Goal: Check status

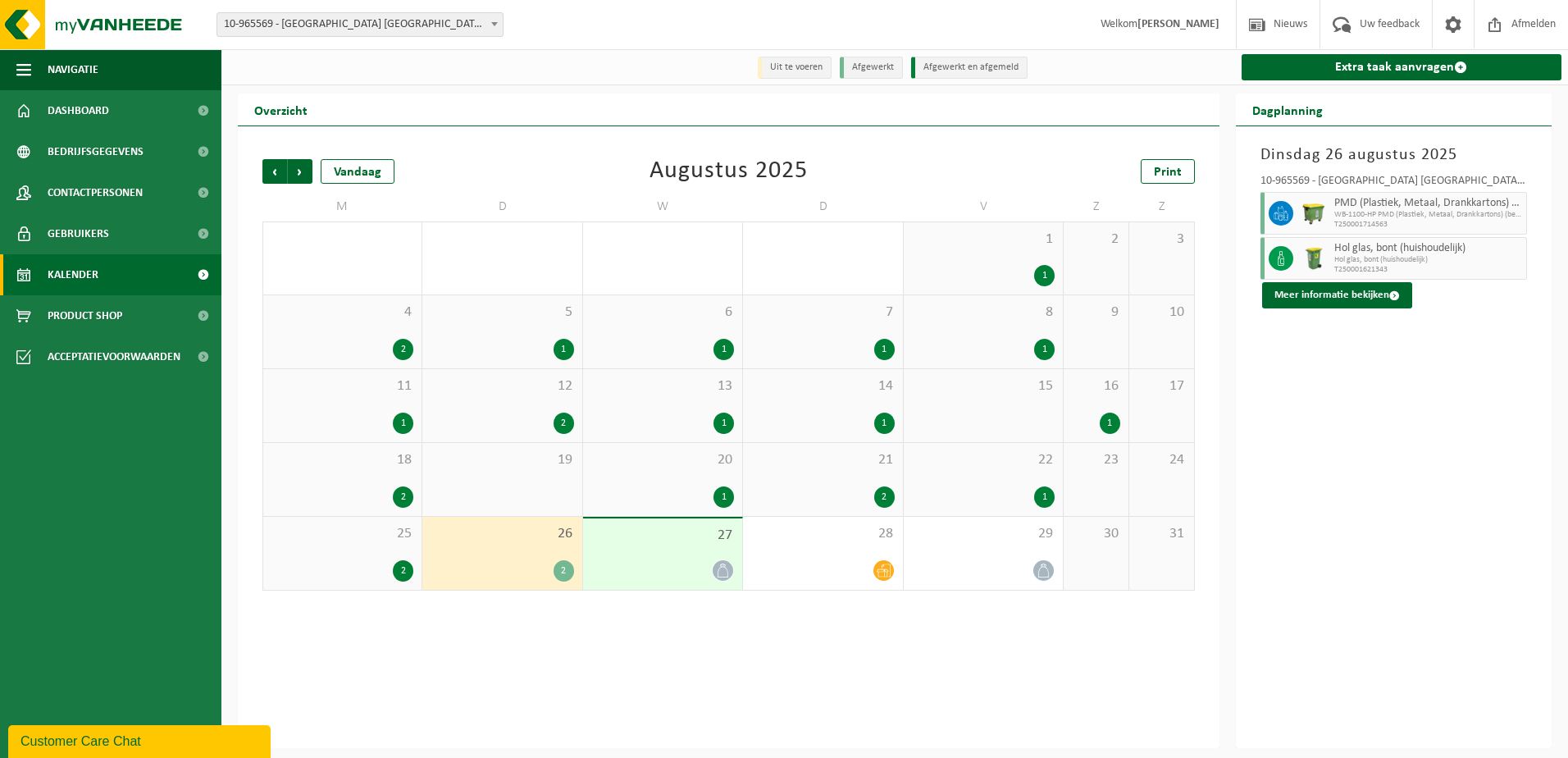
drag, startPoint x: 0, startPoint y: 0, endPoint x: 518, endPoint y: 548, distance: 754.1
click at [518, 548] on div "26 2" at bounding box center [502, 554] width 159 height 73
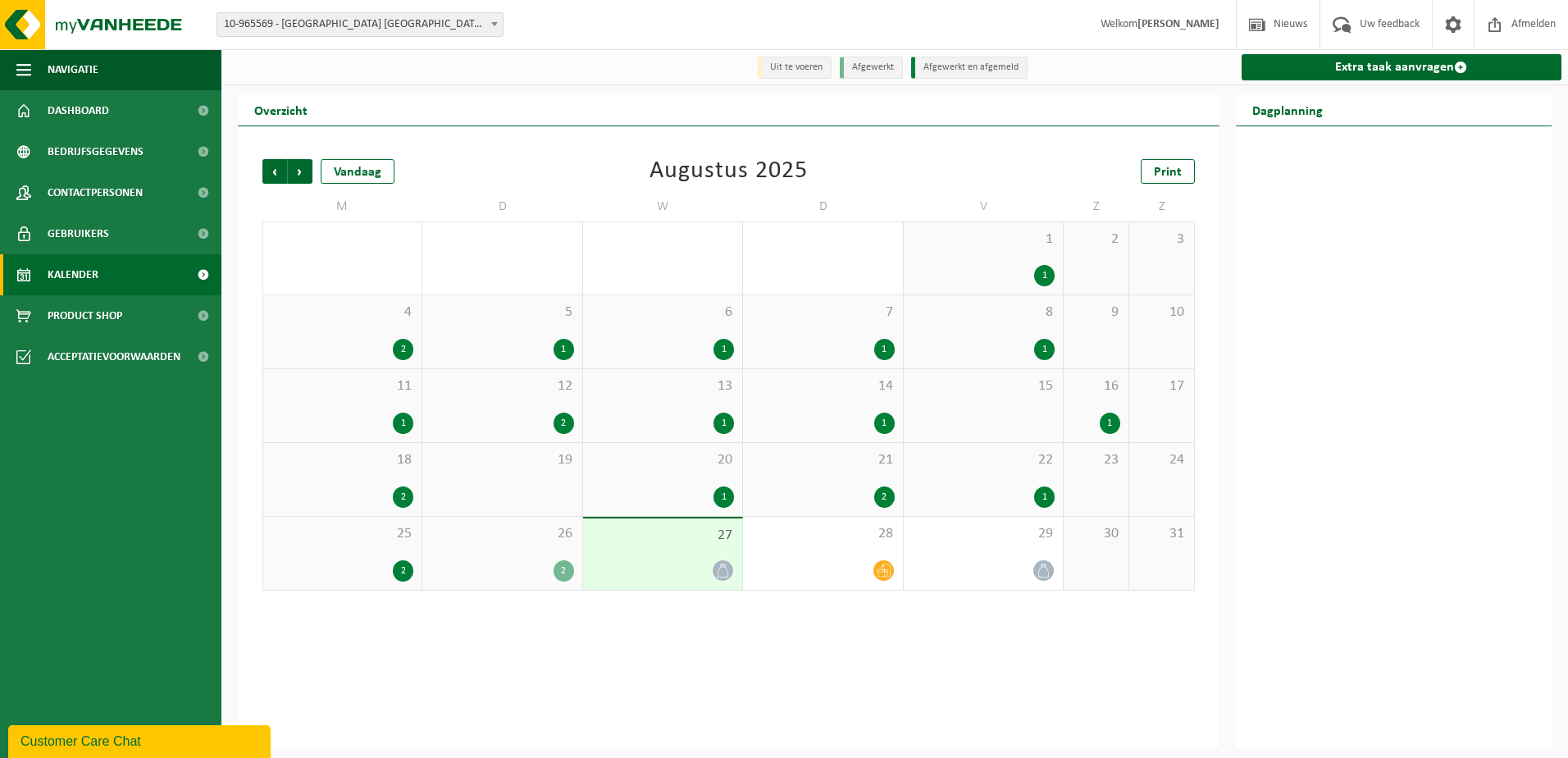
click at [524, 557] on div "26 2" at bounding box center [502, 554] width 159 height 73
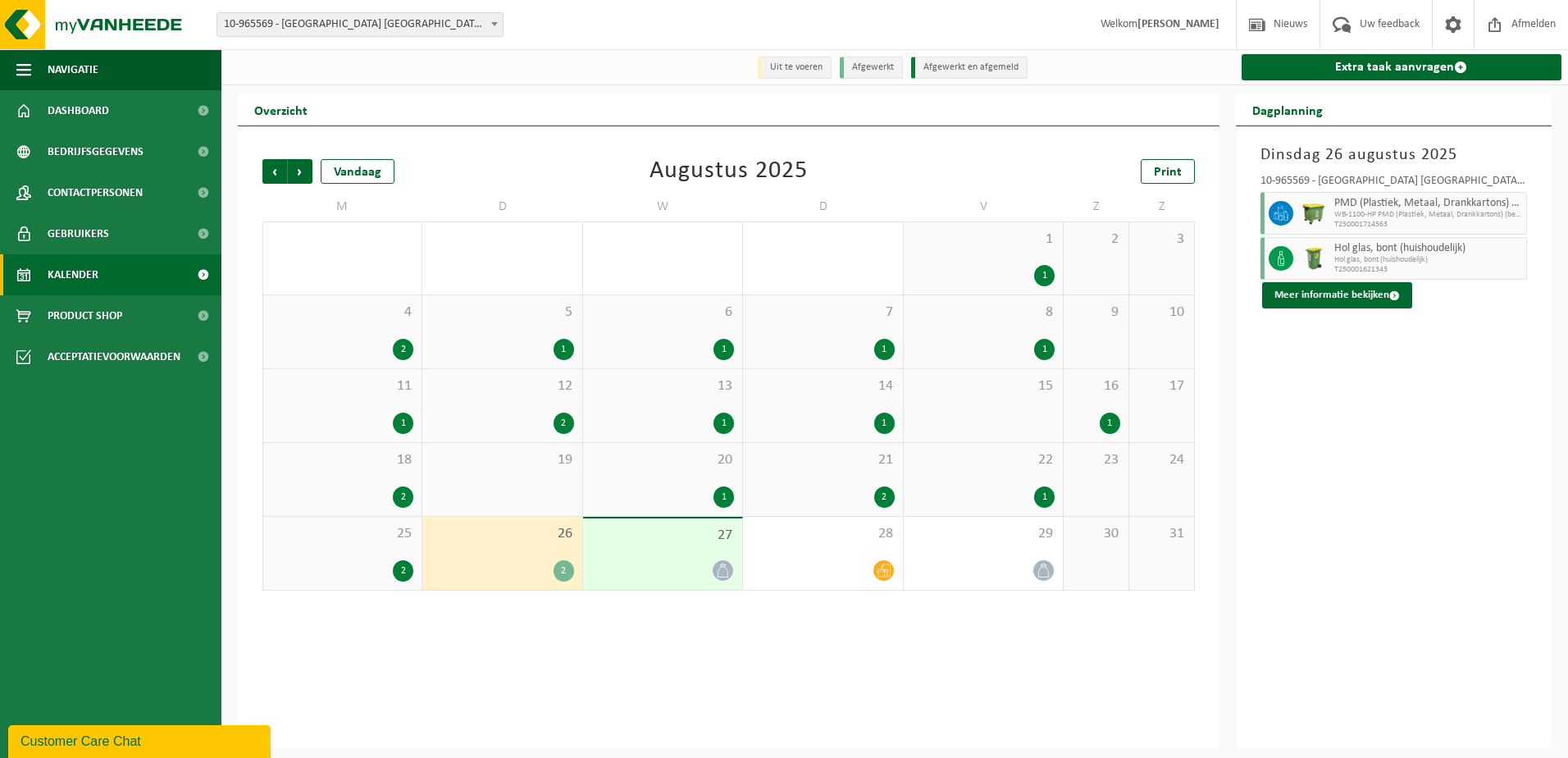
click at [644, 552] on div "27" at bounding box center [662, 554] width 159 height 72
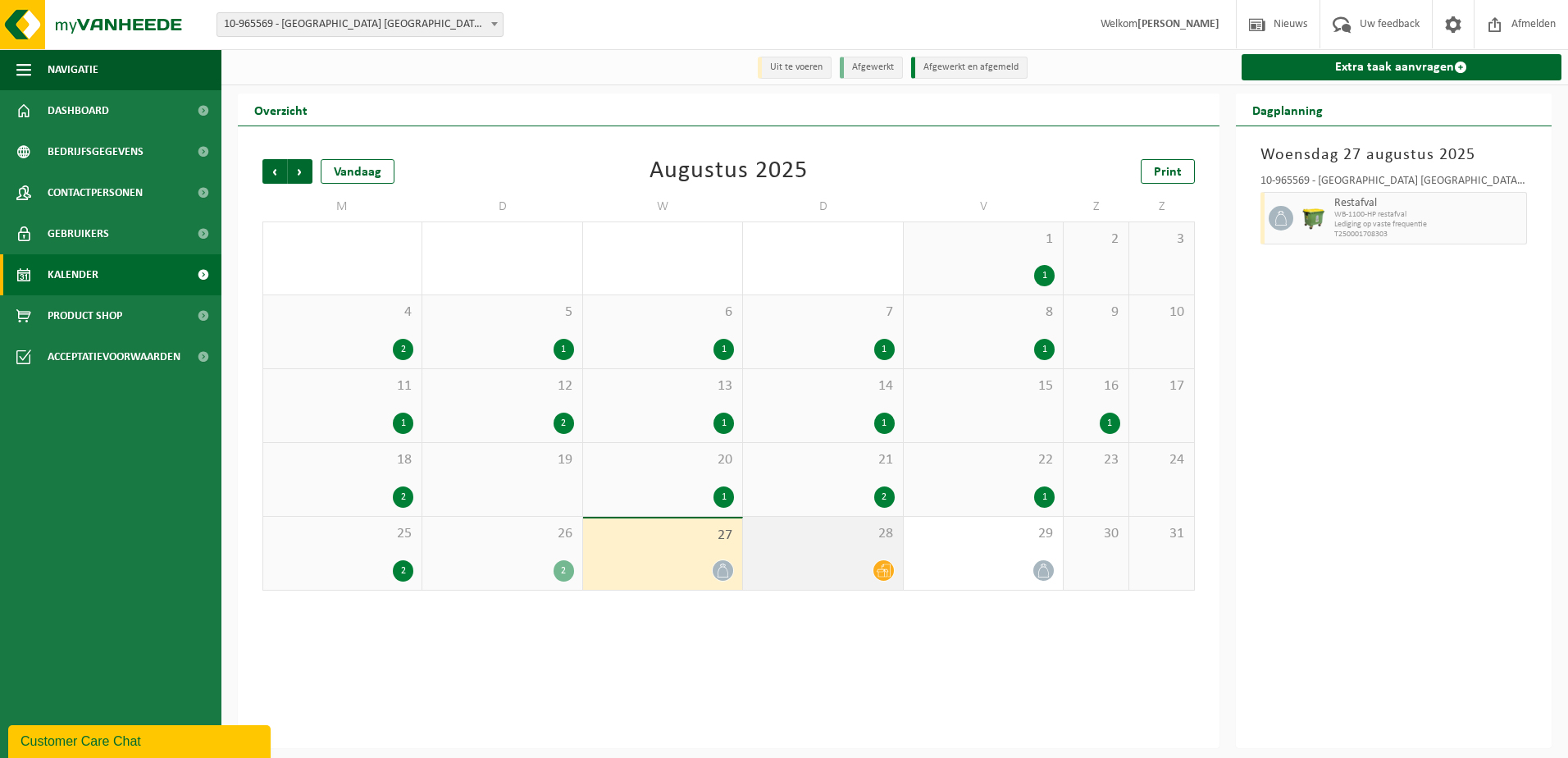
click at [869, 555] on div "28" at bounding box center [822, 554] width 159 height 73
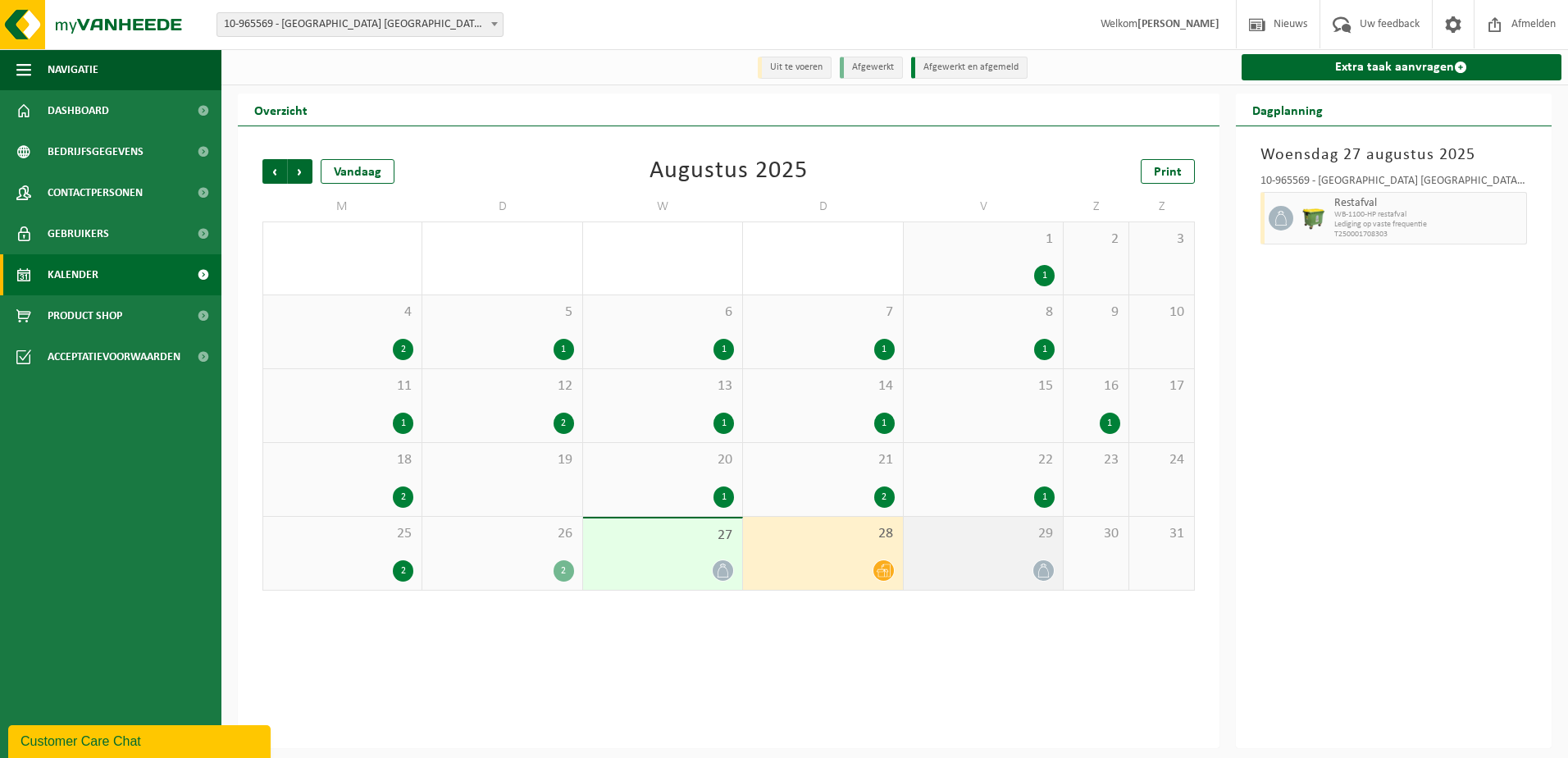
click at [1002, 554] on div "29" at bounding box center [983, 554] width 159 height 73
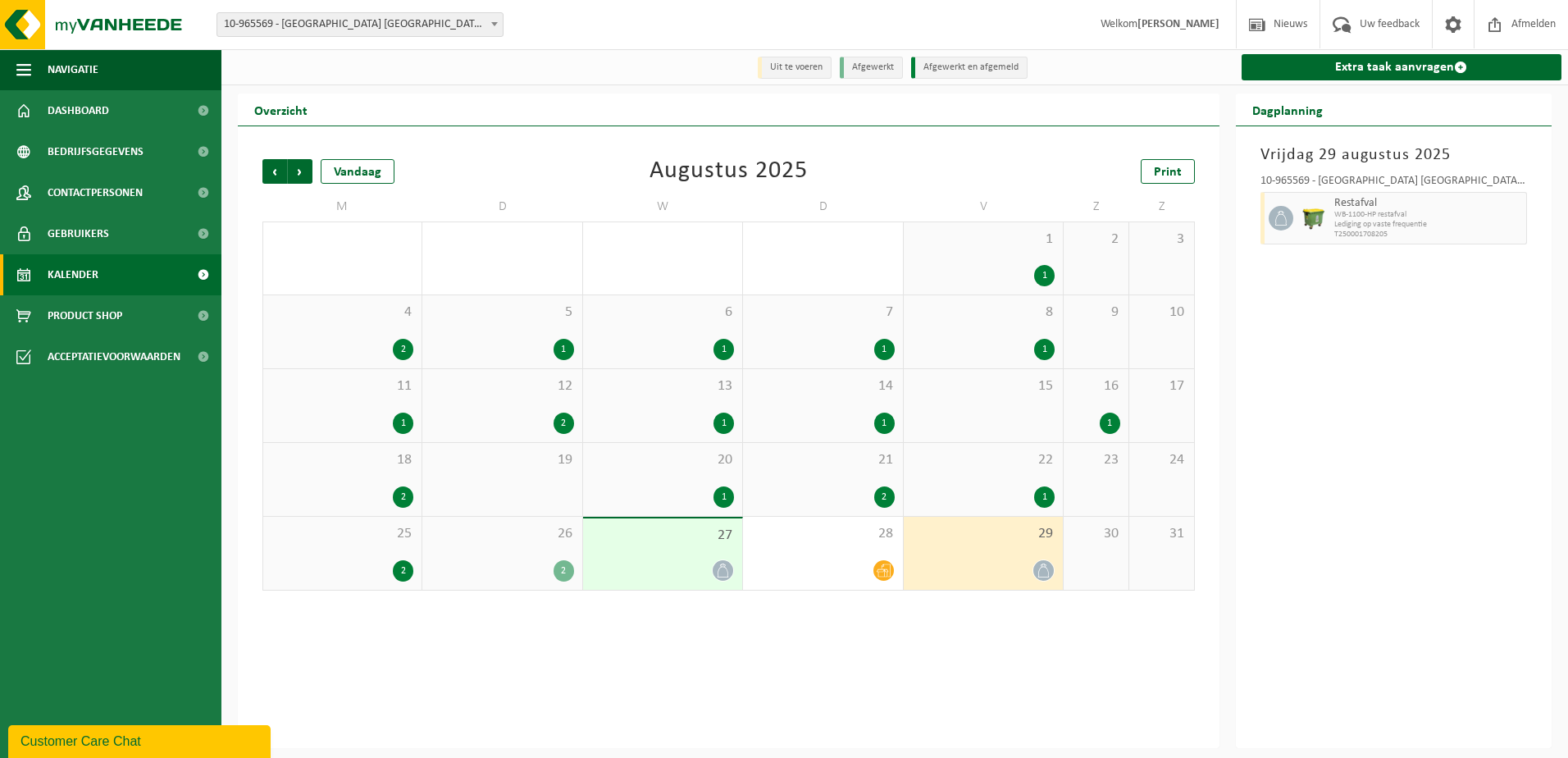
click at [1362, 510] on div "[DATE] 10-965569 - [GEOGRAPHIC_DATA] [GEOGRAPHIC_DATA] - [GEOGRAPHIC_DATA] Rest…" at bounding box center [1394, 437] width 317 height 622
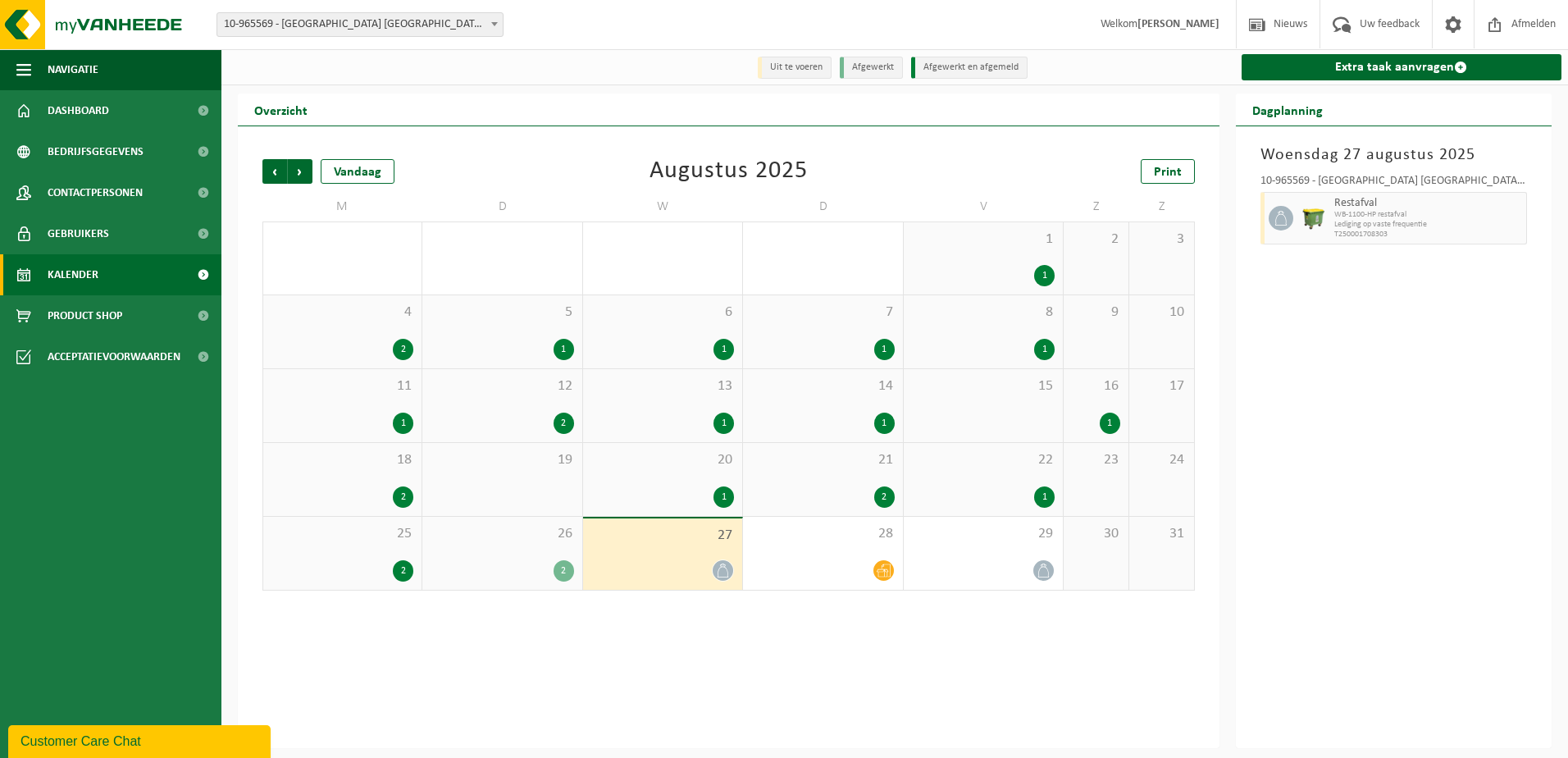
click at [566, 542] on span "26" at bounding box center [502, 534] width 142 height 18
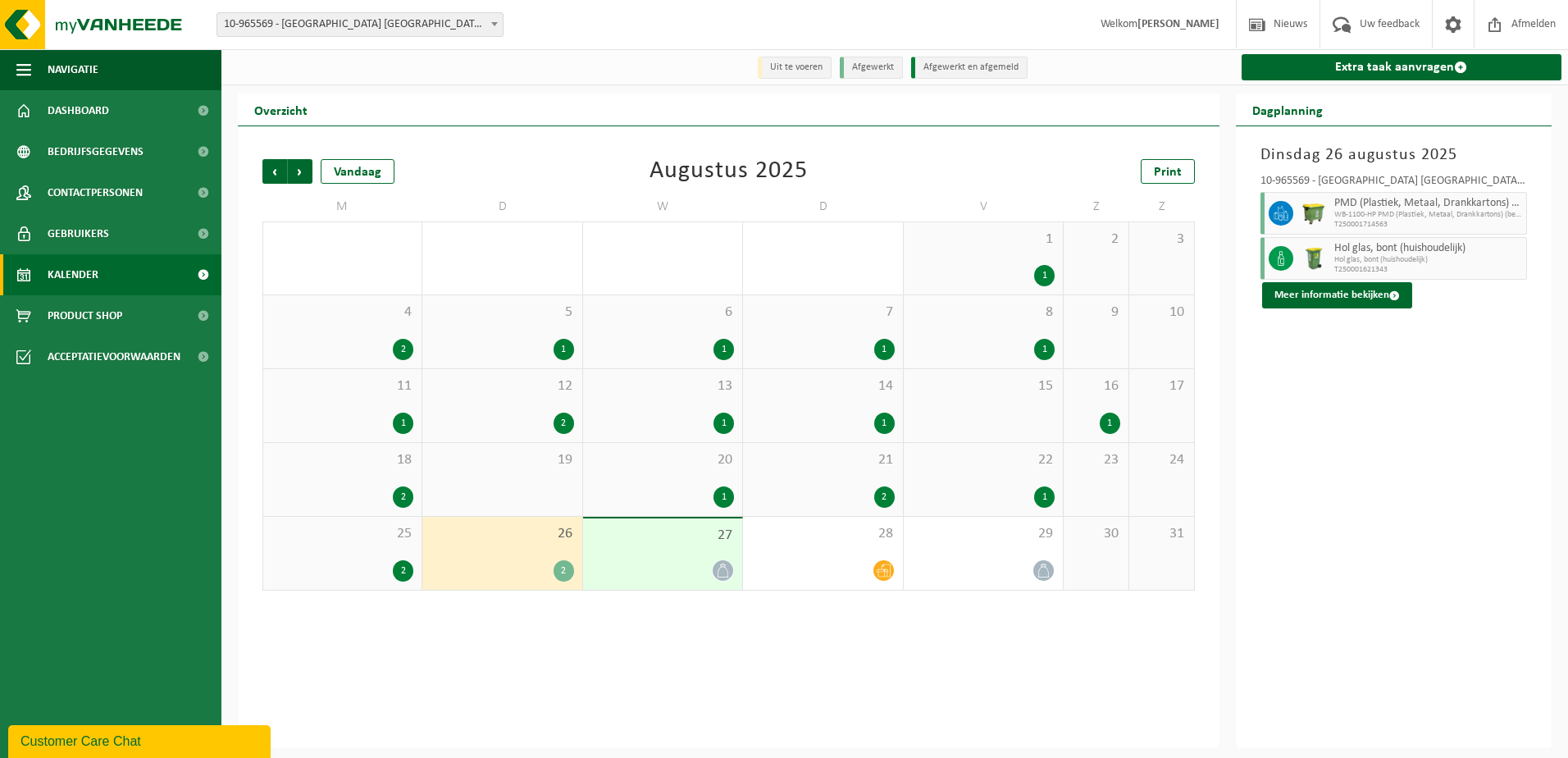
click at [384, 557] on div "25 2" at bounding box center [343, 554] width 159 height 73
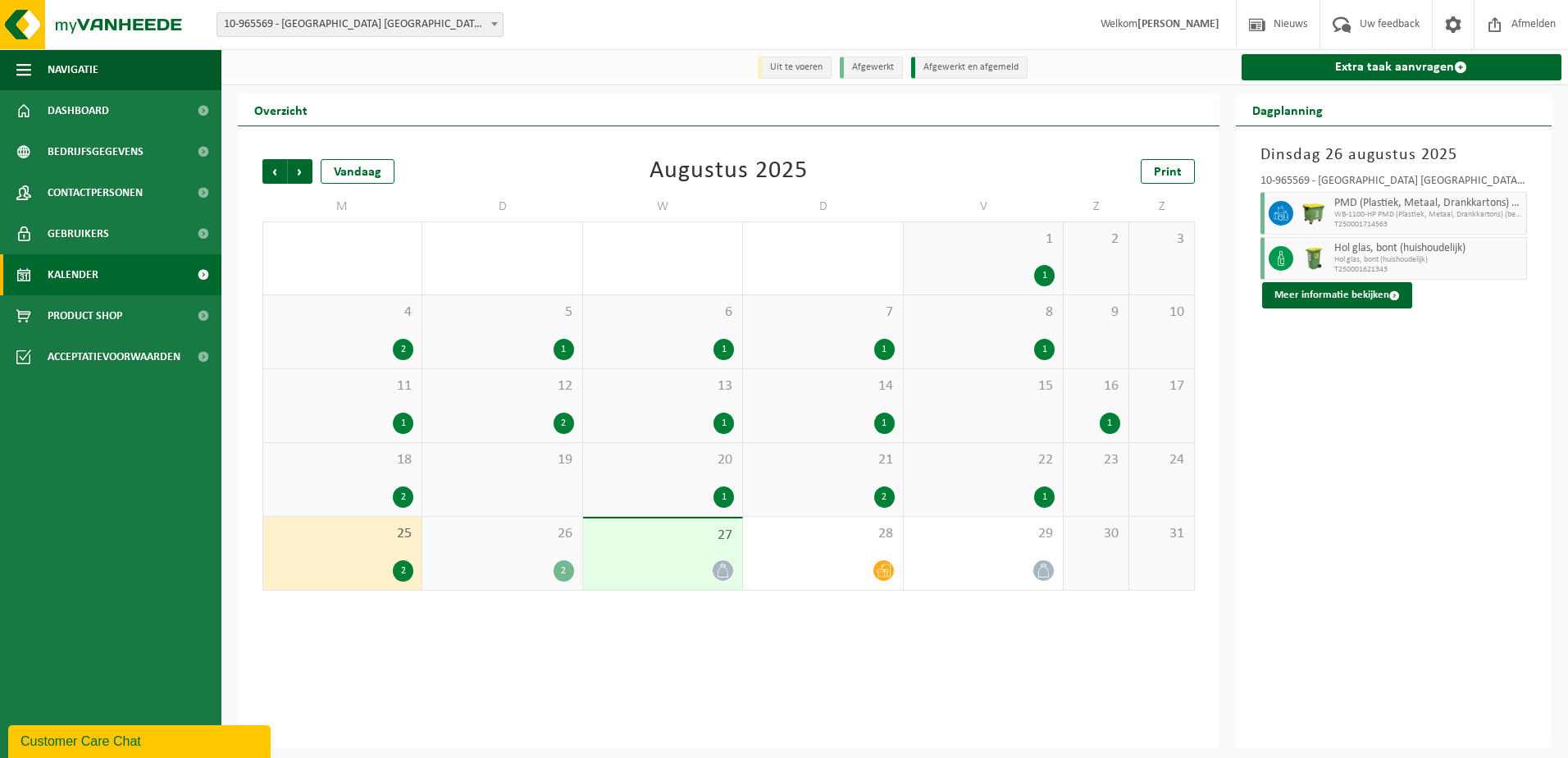
click at [531, 550] on div "26 2" at bounding box center [502, 554] width 159 height 73
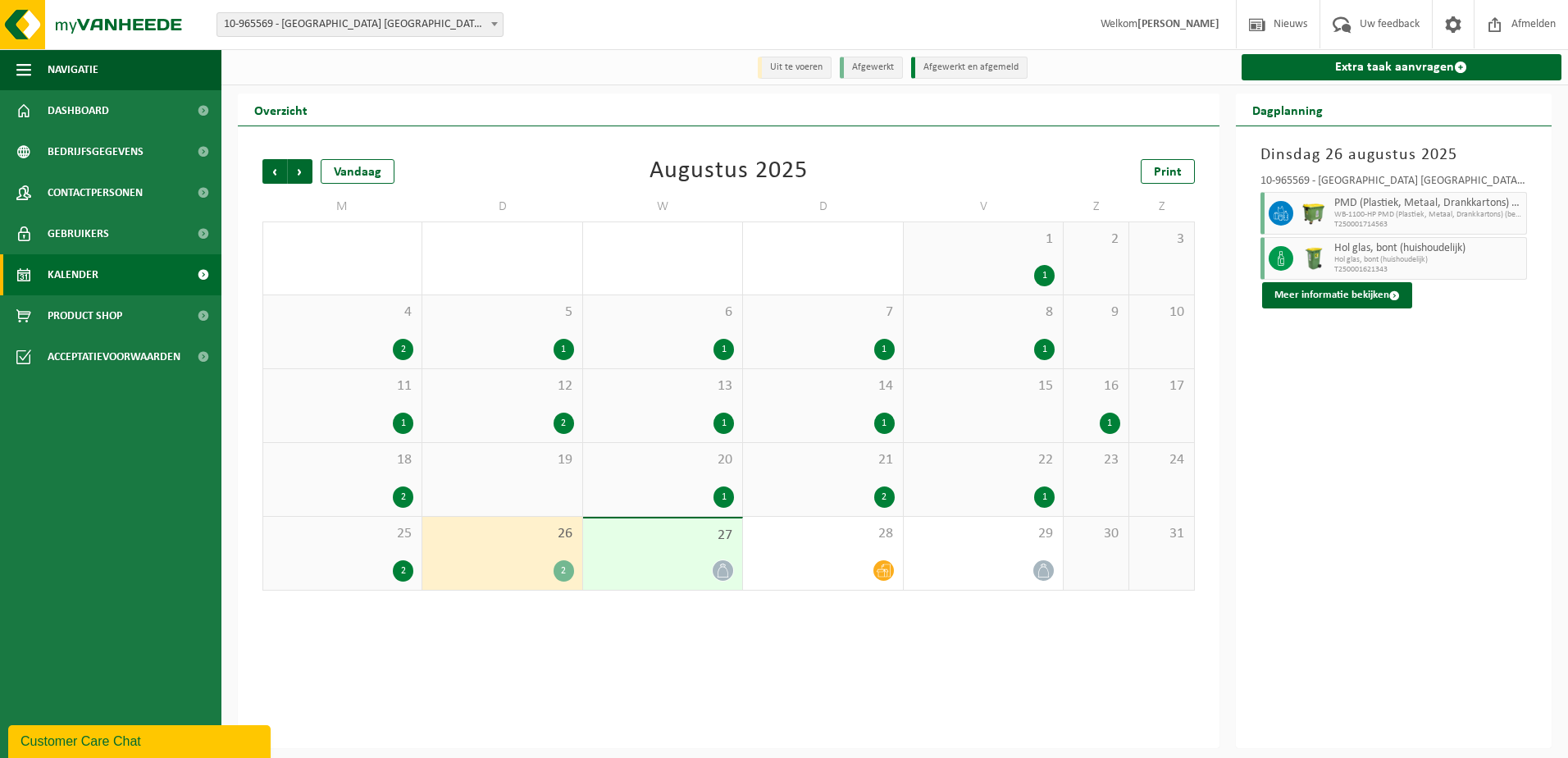
click at [673, 550] on div "27" at bounding box center [662, 554] width 159 height 72
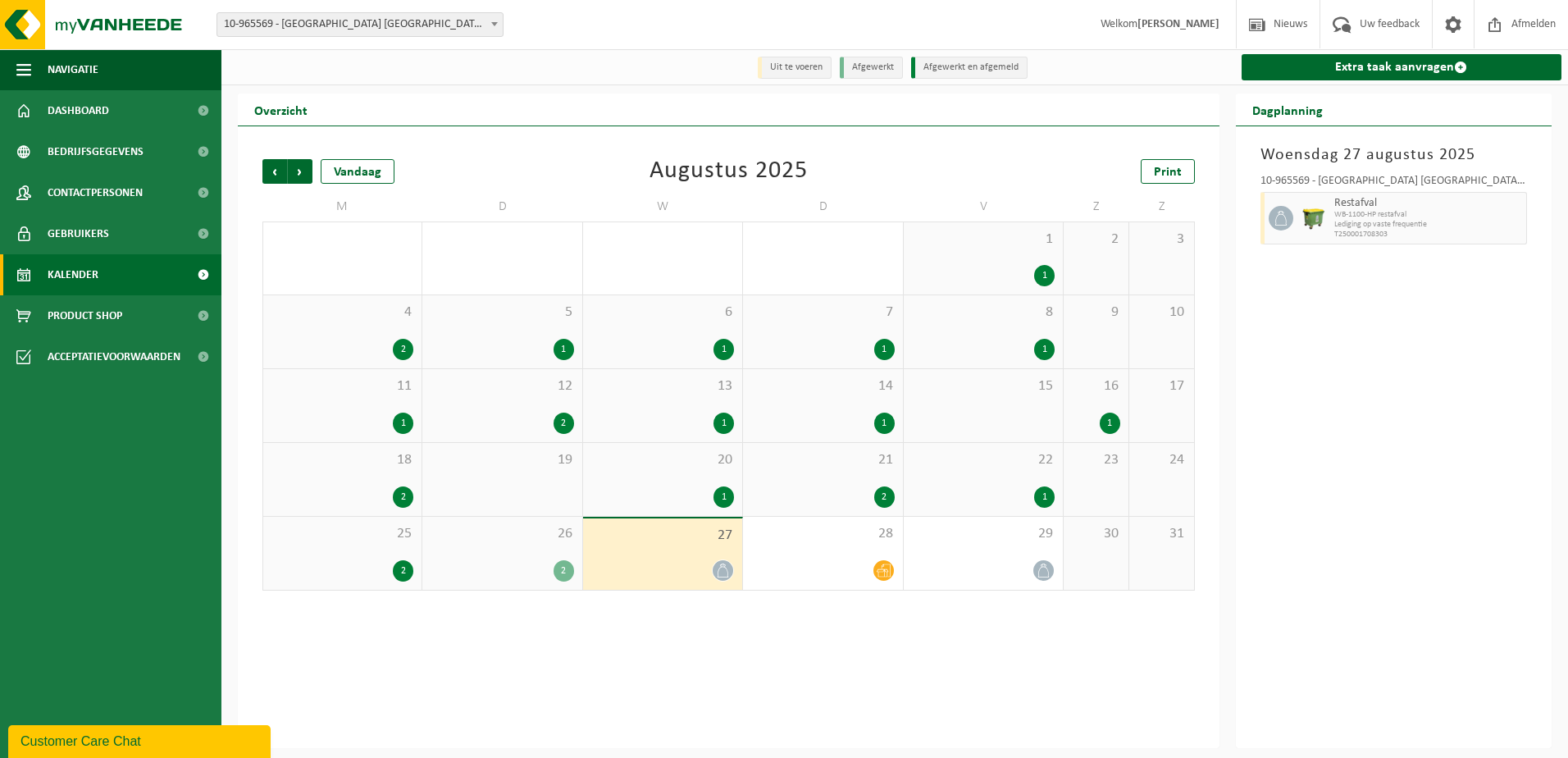
click at [514, 548] on div "26 2" at bounding box center [502, 554] width 159 height 73
